Goal: Navigation & Orientation: Find specific page/section

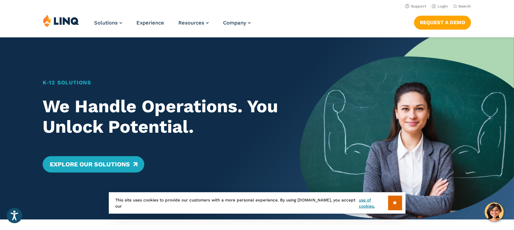
click at [124, 129] on h2 "We Handle Operations. You Unlock Potential." at bounding box center [161, 116] width 236 height 41
click at [433, 5] on link "Login" at bounding box center [439, 6] width 16 height 4
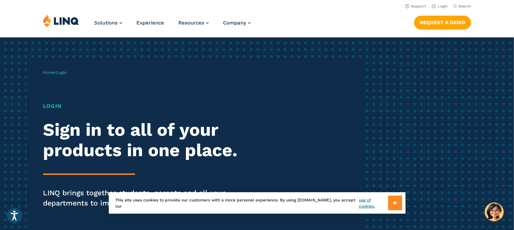
click at [401, 208] on input "**" at bounding box center [395, 203] width 14 height 15
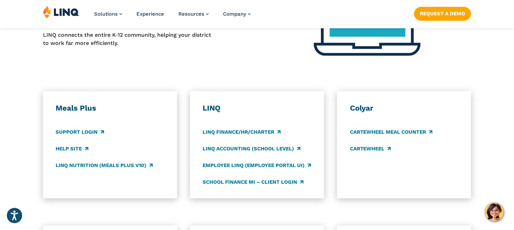
scroll to position [320, 0]
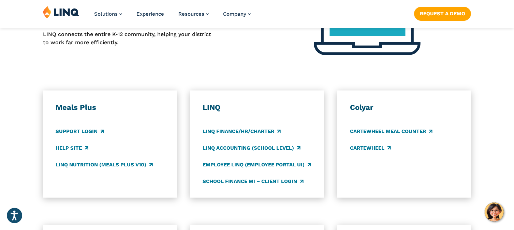
click at [85, 111] on h3 "Meals Plus" at bounding box center [110, 108] width 108 height 10
click at [74, 133] on link "Support Login" at bounding box center [80, 131] width 48 height 7
